Goal: Task Accomplishment & Management: Manage account settings

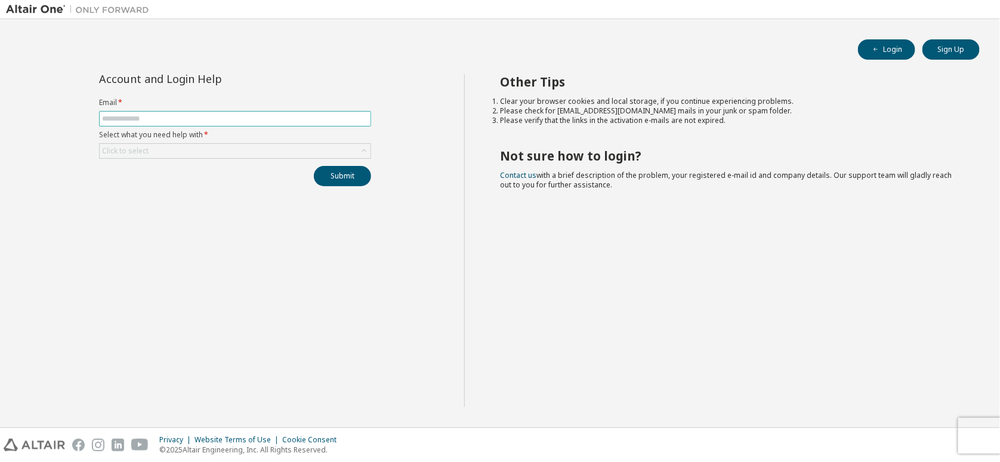
click at [249, 123] on input "text" at bounding box center [235, 119] width 266 height 10
click at [233, 121] on input "text" at bounding box center [235, 119] width 266 height 10
type input "**********"
click at [206, 146] on div "Click to select" at bounding box center [235, 151] width 271 height 14
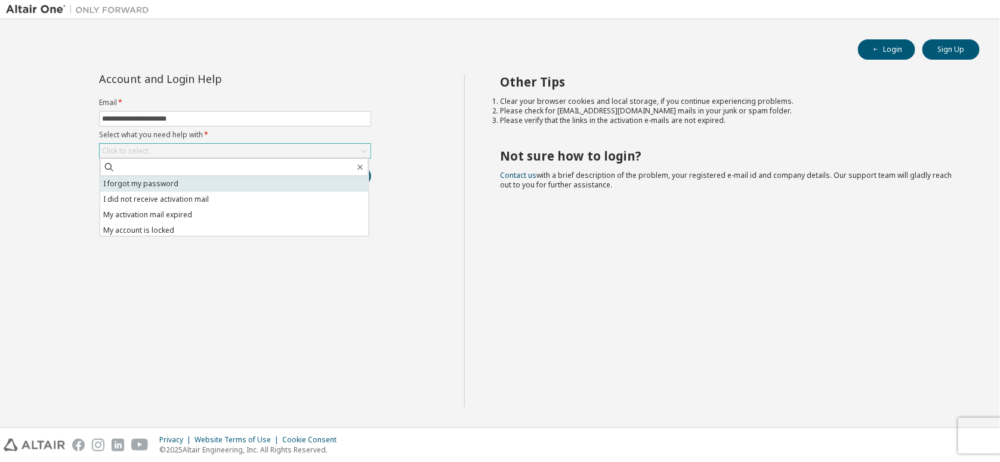
click at [163, 185] on li "I forgot my password" at bounding box center [234, 184] width 268 height 16
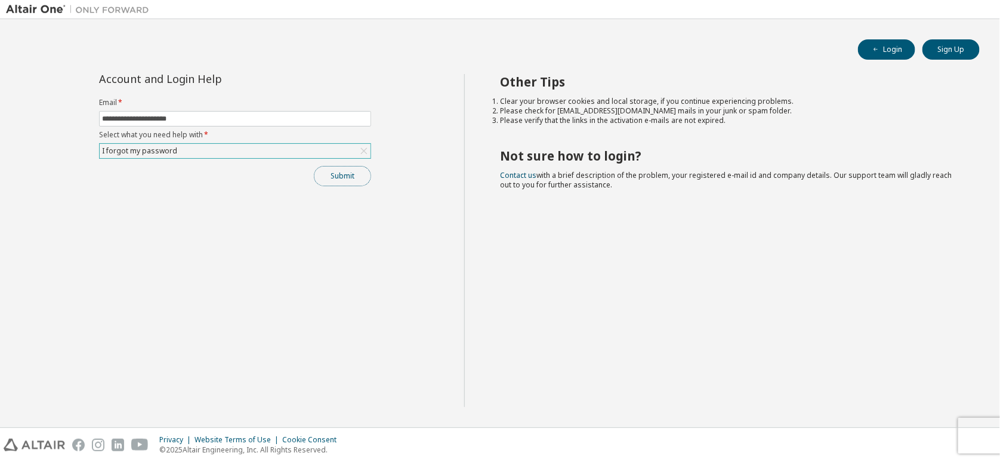
click at [338, 173] on button "Submit" at bounding box center [342, 176] width 57 height 20
click at [884, 441] on div "Bad Request" at bounding box center [902, 438] width 124 height 11
click at [251, 121] on input "**********" at bounding box center [235, 119] width 266 height 10
click at [349, 172] on button "Submit" at bounding box center [342, 176] width 57 height 20
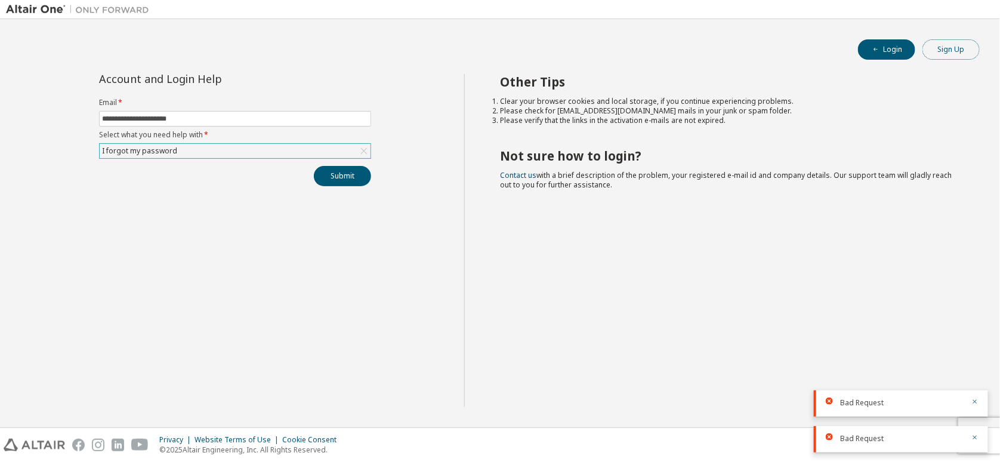
click at [944, 48] on button "Sign Up" at bounding box center [950, 49] width 57 height 20
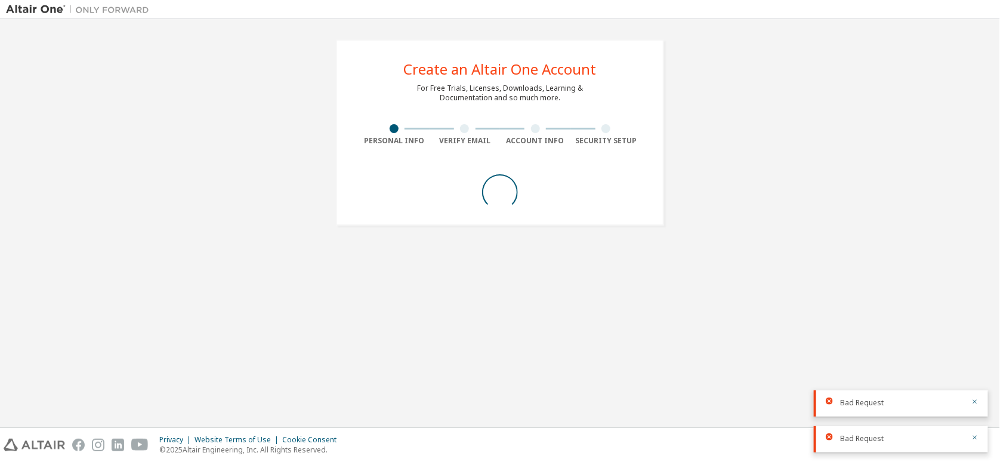
click at [944, 48] on div "Create an Altair One Account For Free Trials, Licenses, Downloads, Learning & D…" at bounding box center [500, 132] width 988 height 215
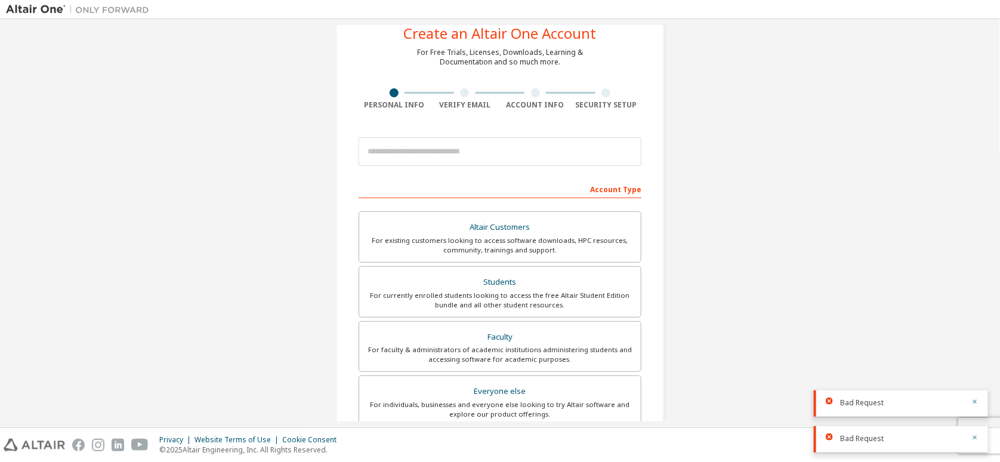
scroll to position [40, 0]
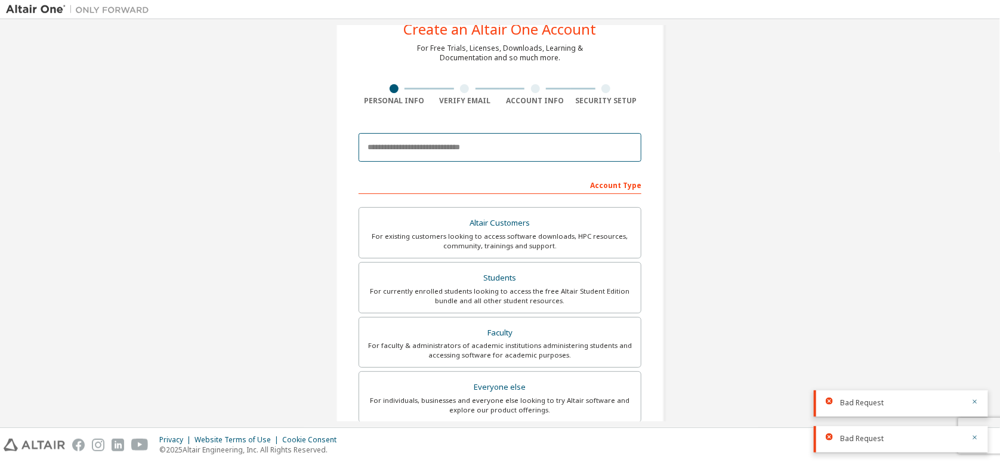
click at [515, 142] on input "email" at bounding box center [500, 147] width 283 height 29
type input "**********"
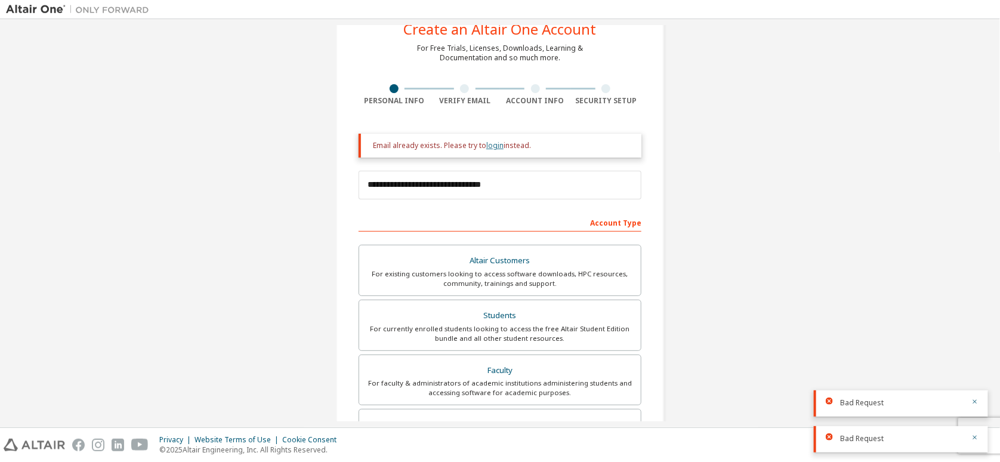
click at [492, 147] on link "login" at bounding box center [494, 145] width 17 height 10
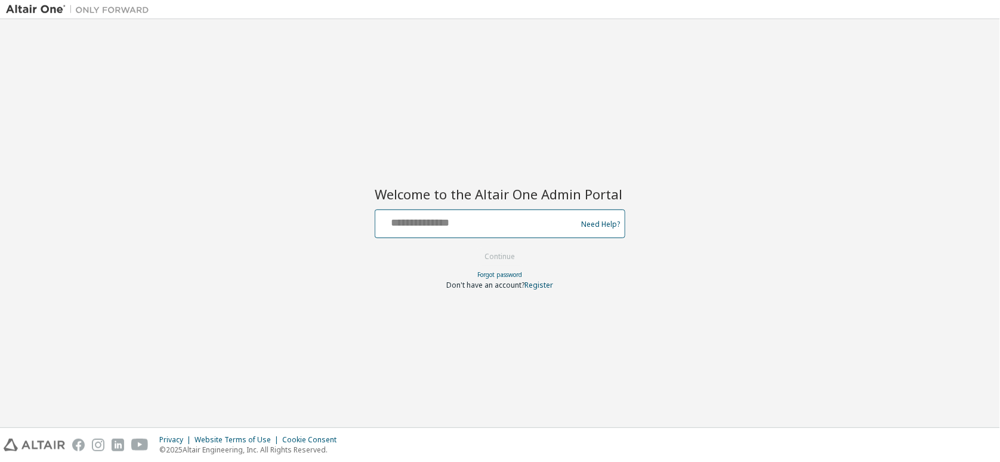
click at [478, 226] on input "text" at bounding box center [477, 220] width 195 height 17
type input "**********"
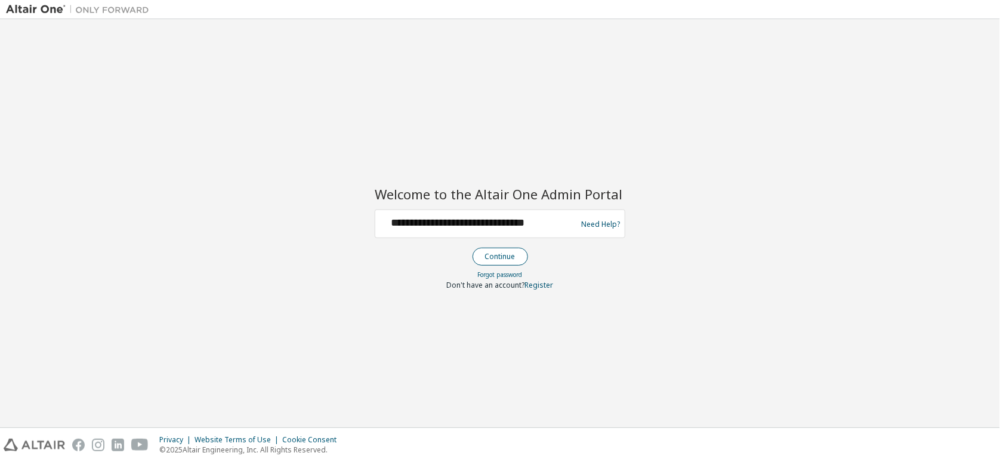
click at [511, 258] on button "Continue" at bounding box center [499, 257] width 55 height 18
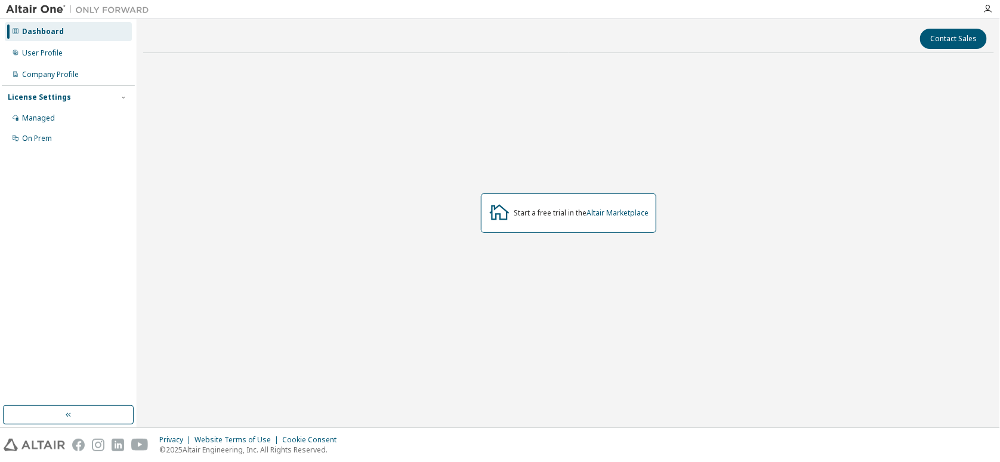
click at [221, 157] on div "Start a free trial in the Altair Marketplace" at bounding box center [568, 213] width 851 height 300
click at [84, 409] on button "button" at bounding box center [68, 414] width 131 height 19
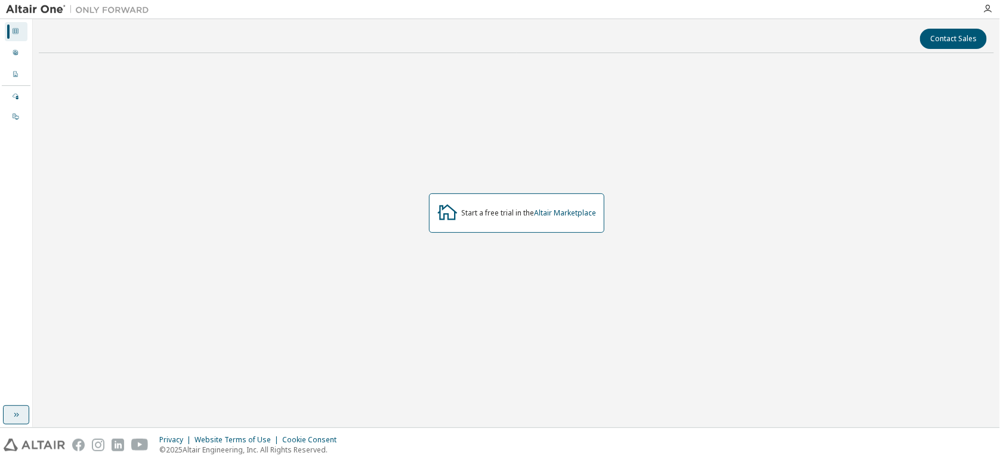
click at [11, 415] on icon "button" at bounding box center [16, 415] width 10 height 10
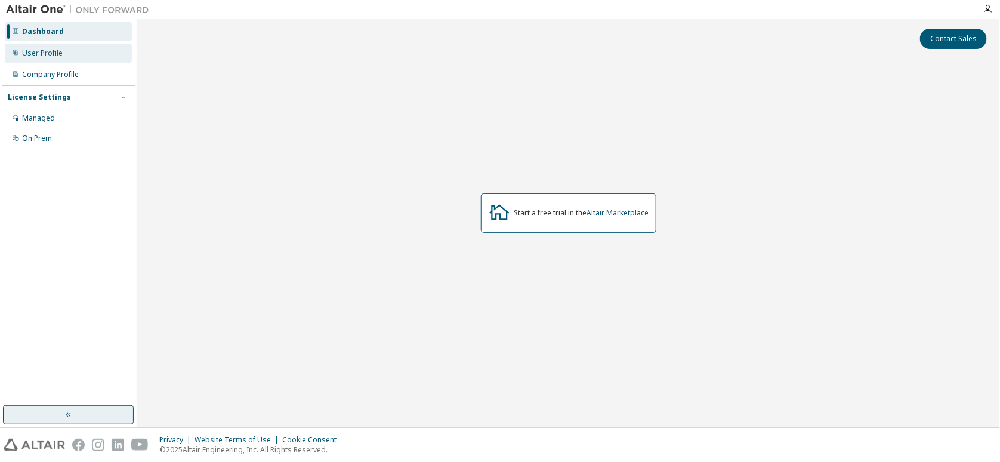
click at [51, 58] on div "User Profile" at bounding box center [68, 53] width 127 height 19
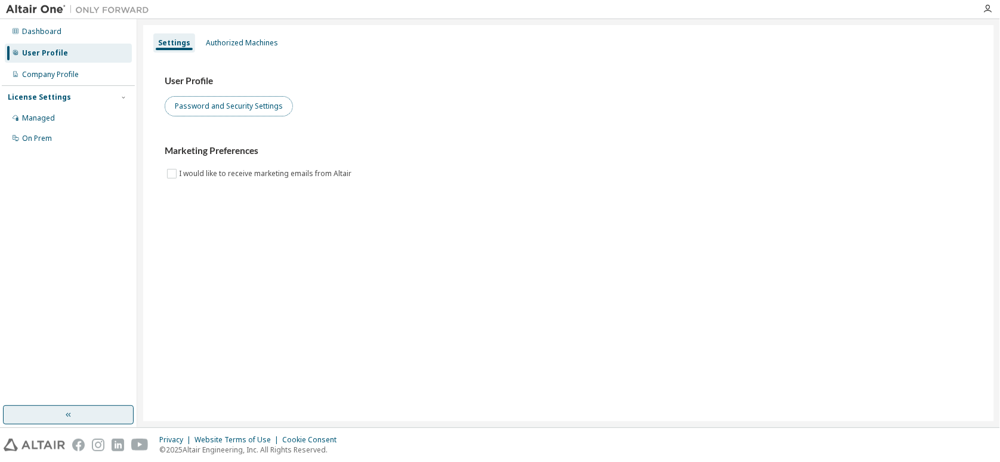
click at [233, 107] on button "Password and Security Settings" at bounding box center [229, 106] width 128 height 20
